Goal: Navigation & Orientation: Understand site structure

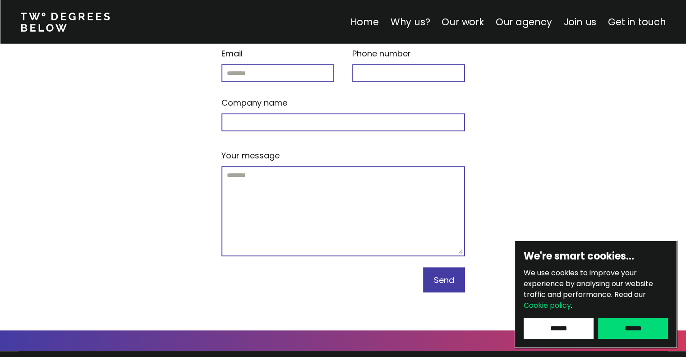
scroll to position [3909, 0]
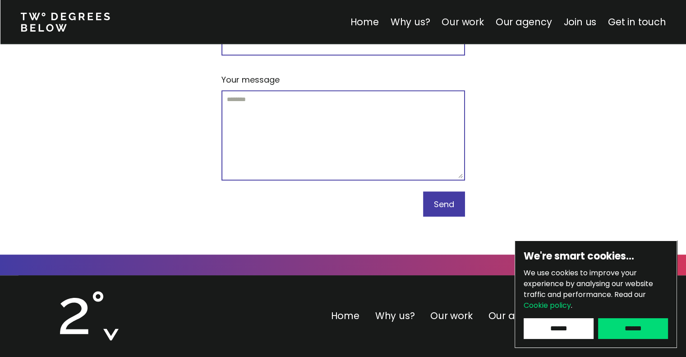
click at [464, 18] on link "Our work" at bounding box center [463, 21] width 42 height 13
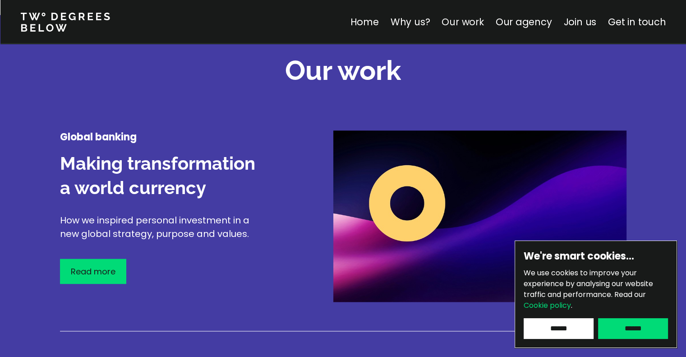
scroll to position [1057, 0]
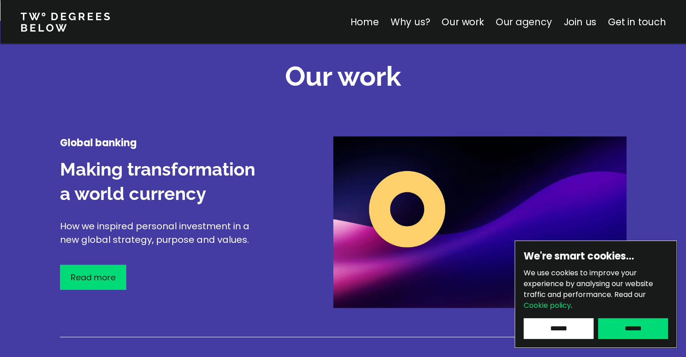
click at [527, 19] on link "Our agency" at bounding box center [523, 21] width 56 height 13
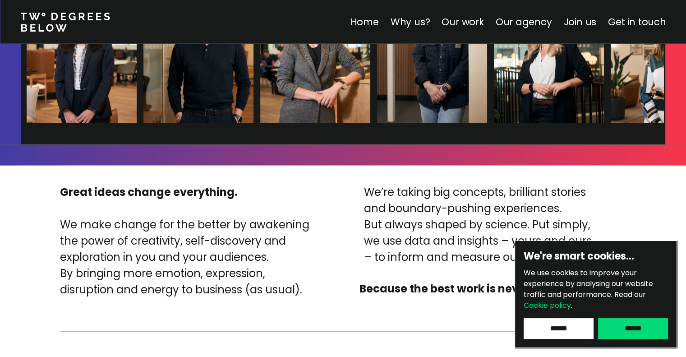
scroll to position [2096, 0]
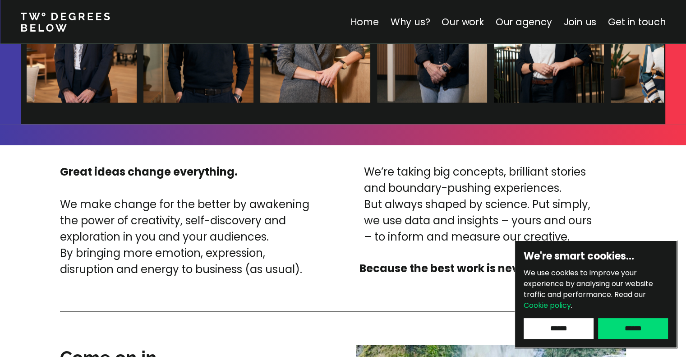
click at [376, 15] on link "Home" at bounding box center [364, 21] width 28 height 13
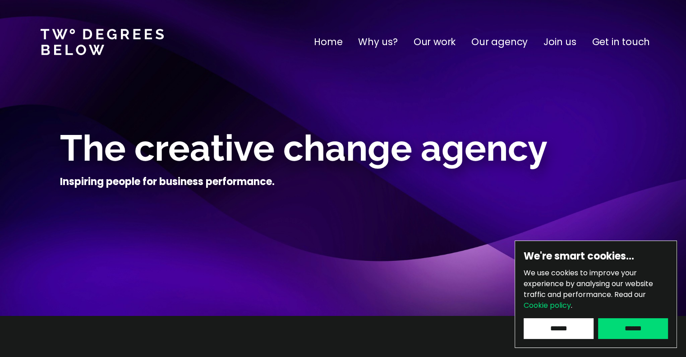
click at [394, 43] on p "Why us?" at bounding box center [378, 42] width 40 height 14
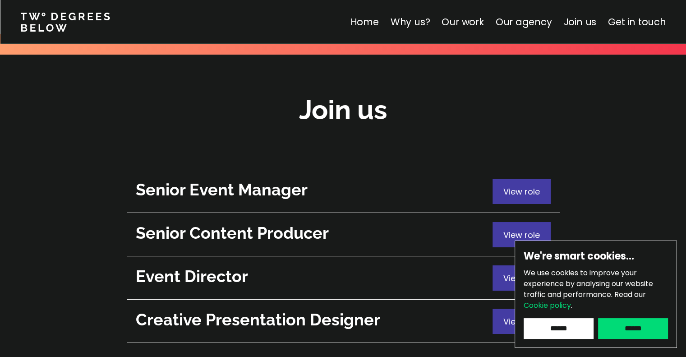
scroll to position [3188, 0]
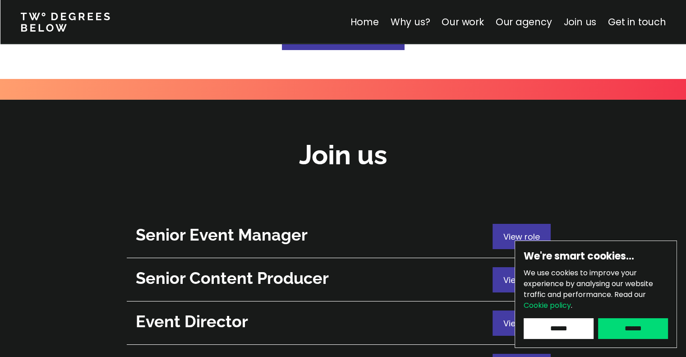
click at [573, 18] on link "Join us" at bounding box center [579, 21] width 33 height 13
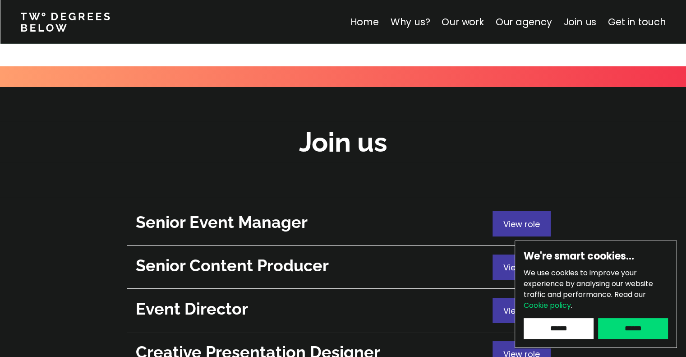
click at [573, 18] on link "Join us" at bounding box center [579, 21] width 33 height 13
click at [618, 19] on link "Get in touch" at bounding box center [637, 21] width 58 height 13
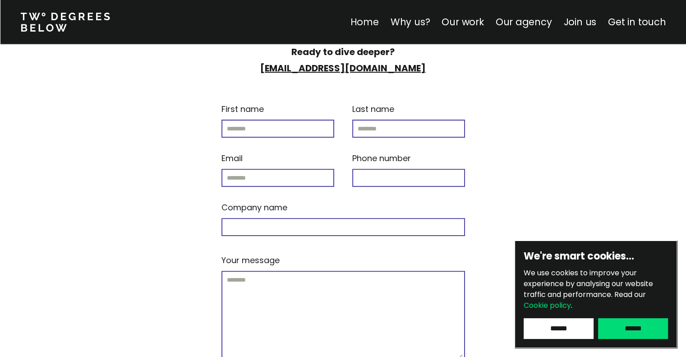
click at [365, 22] on link "Home" at bounding box center [364, 21] width 28 height 13
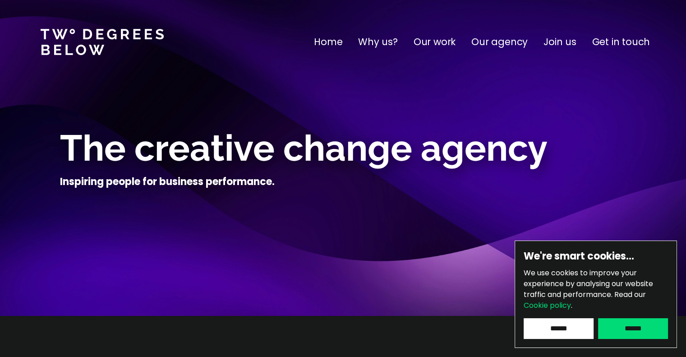
click at [43, 41] on link at bounding box center [102, 42] width 123 height 26
